Goal: Information Seeking & Learning: Learn about a topic

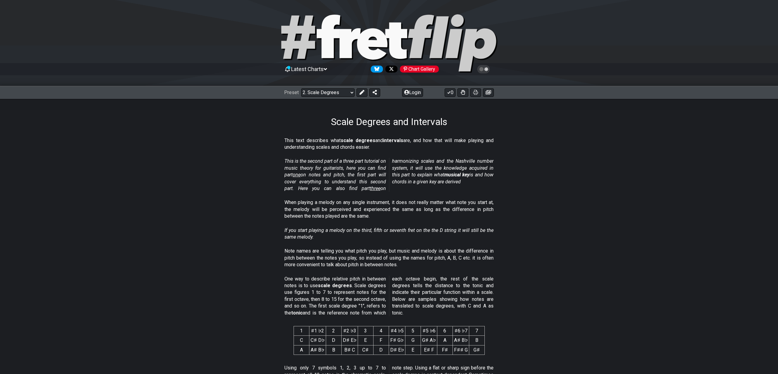
drag, startPoint x: 0, startPoint y: 0, endPoint x: 0, endPoint y: -26, distance: 26.4
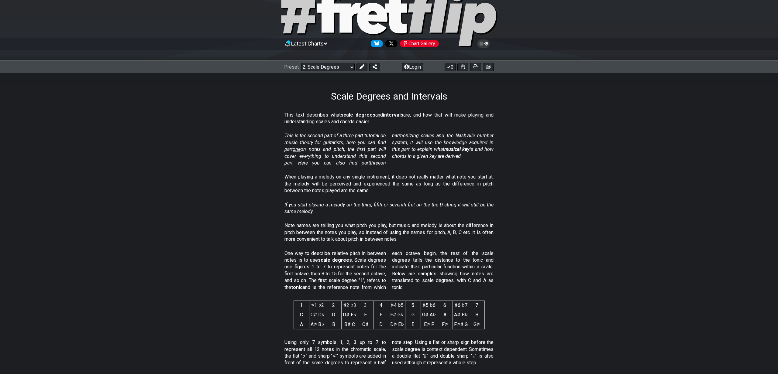
scroll to position [27, 0]
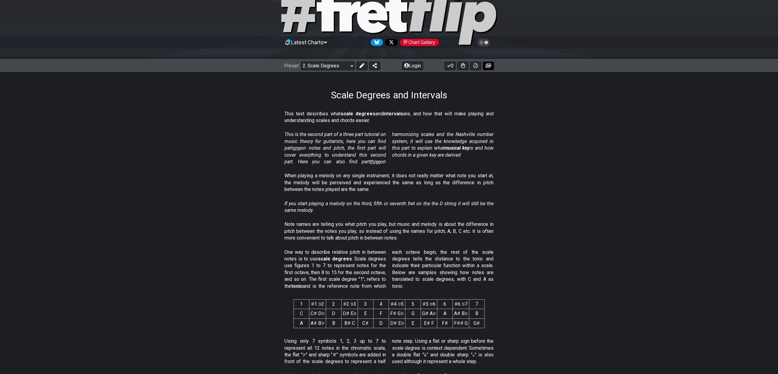
click at [487, 66] on icon at bounding box center [487, 65] width 5 height 5
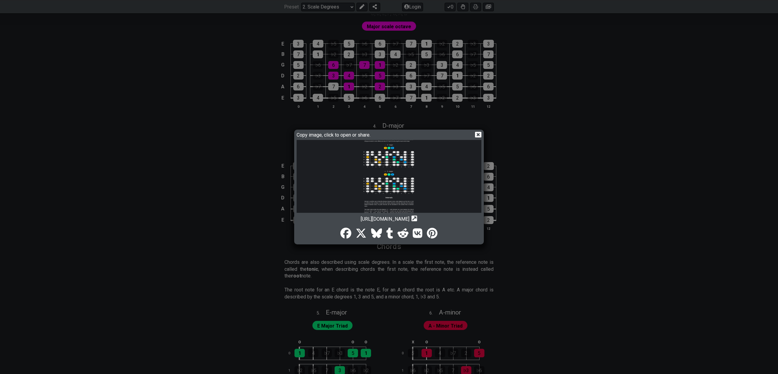
scroll to position [765, 0]
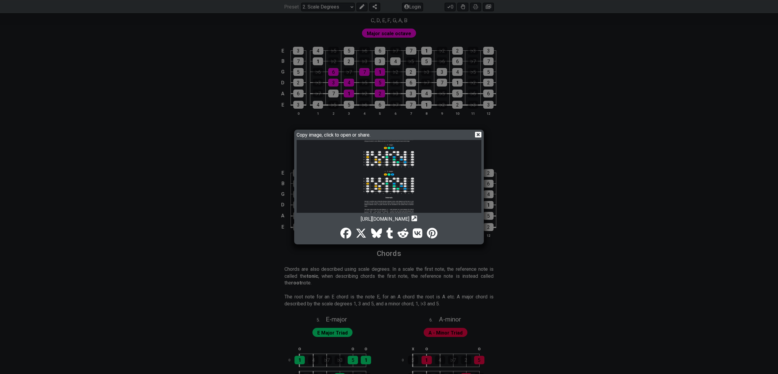
click at [351, 6] on div "Copy image, click to open or share. https://img.fretflip.com/02NE6PVA-men3lrwh.…" at bounding box center [389, 187] width 778 height 374
click at [352, 6] on div "Copy image, click to open or share. https://img.fretflip.com/02NE6PVA-men3lrwh.…" at bounding box center [389, 187] width 778 height 374
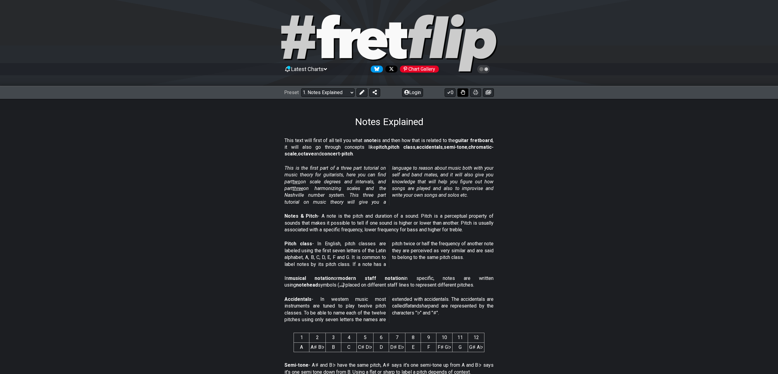
click at [464, 92] on icon at bounding box center [463, 92] width 4 height 5
click at [464, 93] on icon at bounding box center [463, 92] width 4 height 5
click at [370, 91] on button at bounding box center [374, 92] width 11 height 9
select select "/welcome"
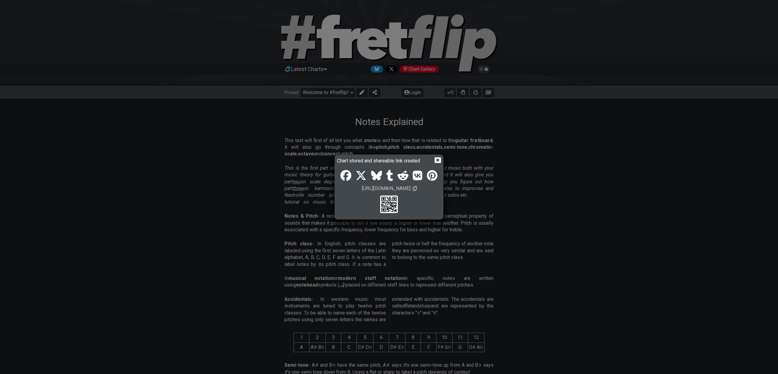
click at [438, 161] on icon at bounding box center [437, 160] width 6 height 6
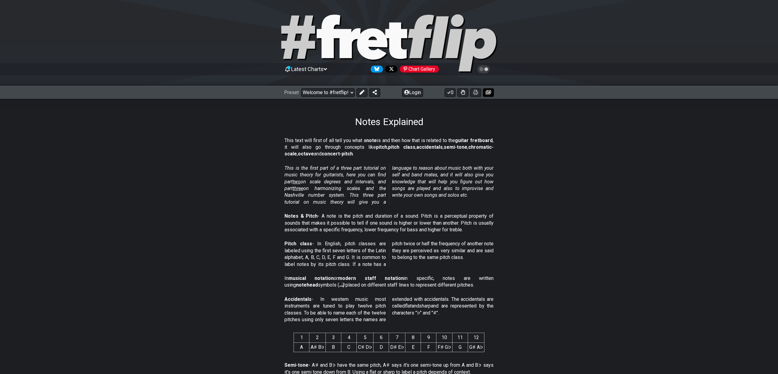
click at [488, 92] on icon at bounding box center [487, 92] width 5 height 5
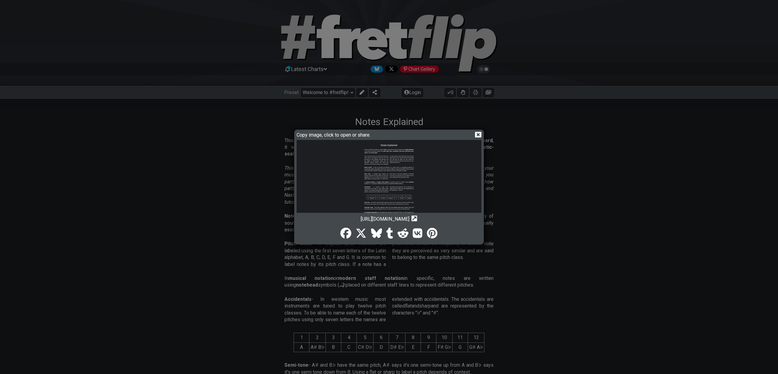
drag, startPoint x: 446, startPoint y: 176, endPoint x: 447, endPoint y: 179, distance: 3.3
click at [419, 181] on img at bounding box center [388, 217] width 185 height 155
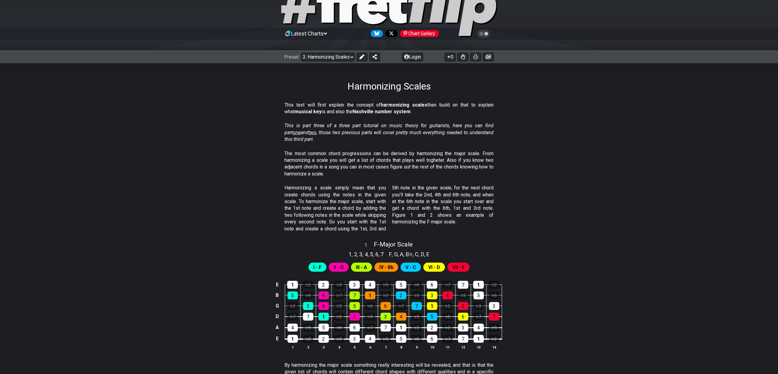
scroll to position [20, 0]
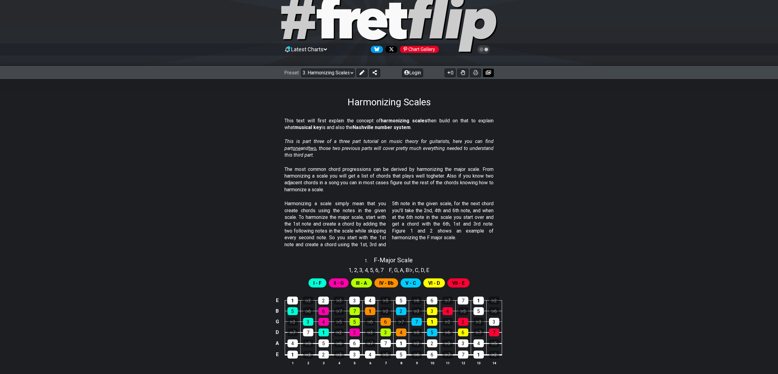
click at [487, 74] on icon at bounding box center [487, 72] width 5 height 5
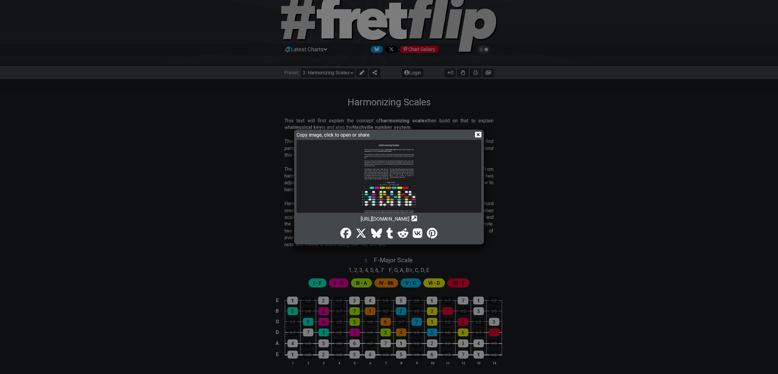
click at [415, 180] on img at bounding box center [388, 234] width 185 height 188
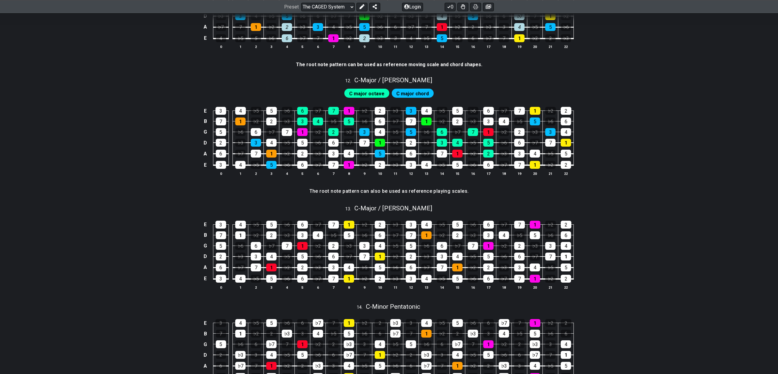
click at [412, 301] on div "C - Minor Pentatonic" at bounding box center [393, 305] width 54 height 11
select select "C"
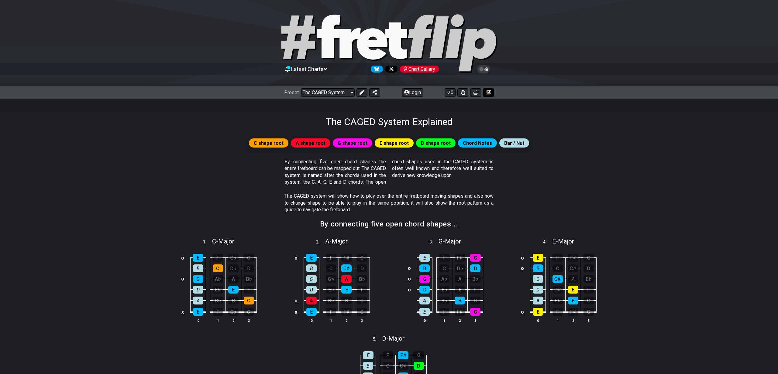
click at [488, 94] on icon at bounding box center [487, 92] width 5 height 5
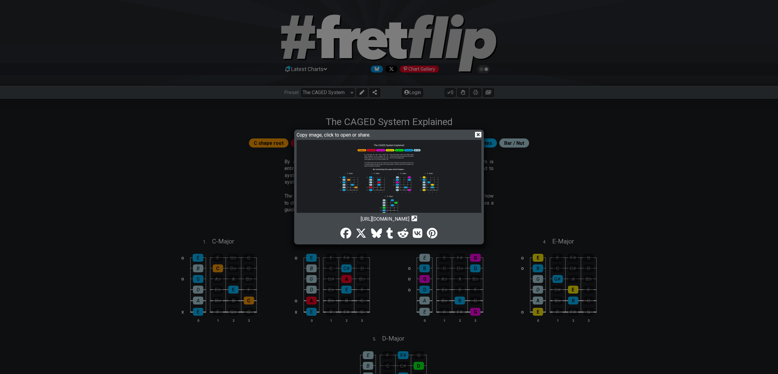
click at [458, 173] on img at bounding box center [388, 351] width 185 height 422
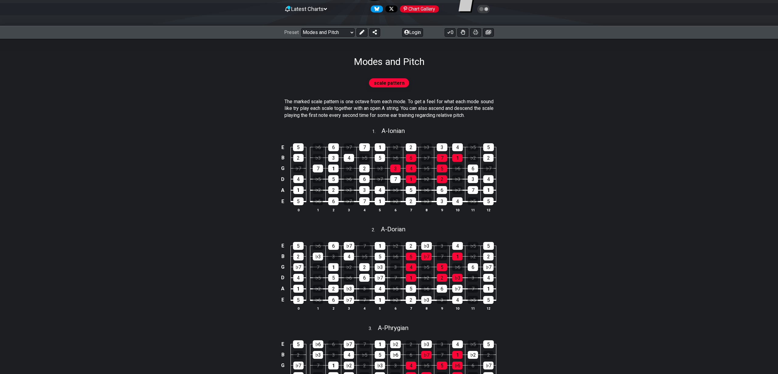
scroll to position [71, 0]
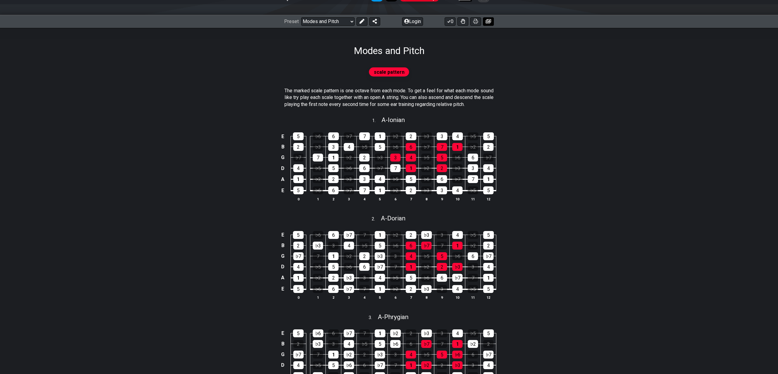
click at [490, 22] on icon at bounding box center [487, 21] width 5 height 4
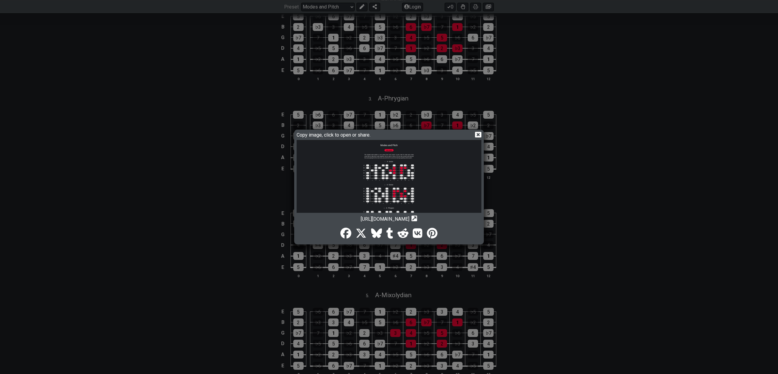
scroll to position [288, 0]
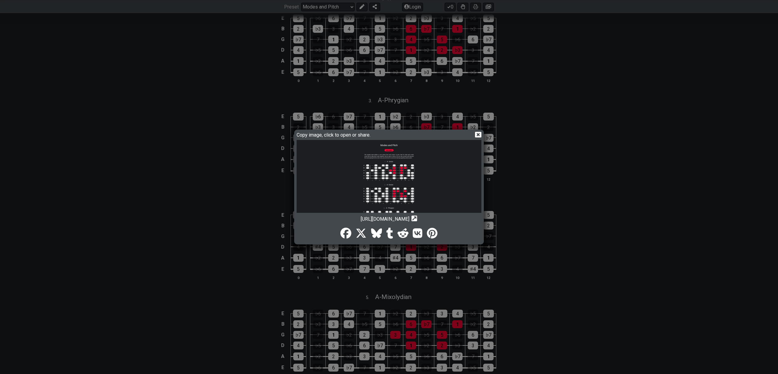
click at [437, 161] on img at bounding box center [388, 232] width 185 height 185
